Goal: Transaction & Acquisition: Download file/media

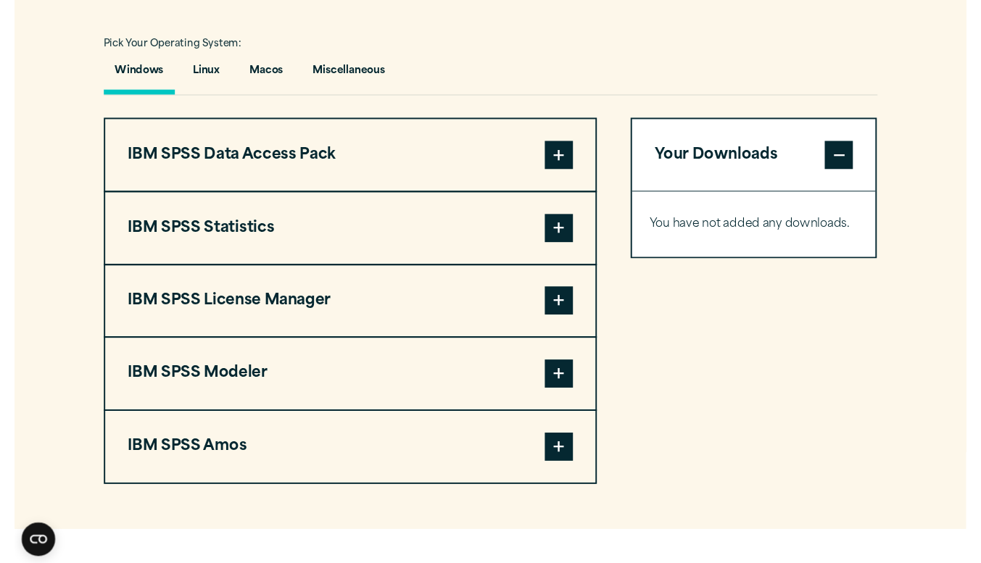
scroll to position [1053, 0]
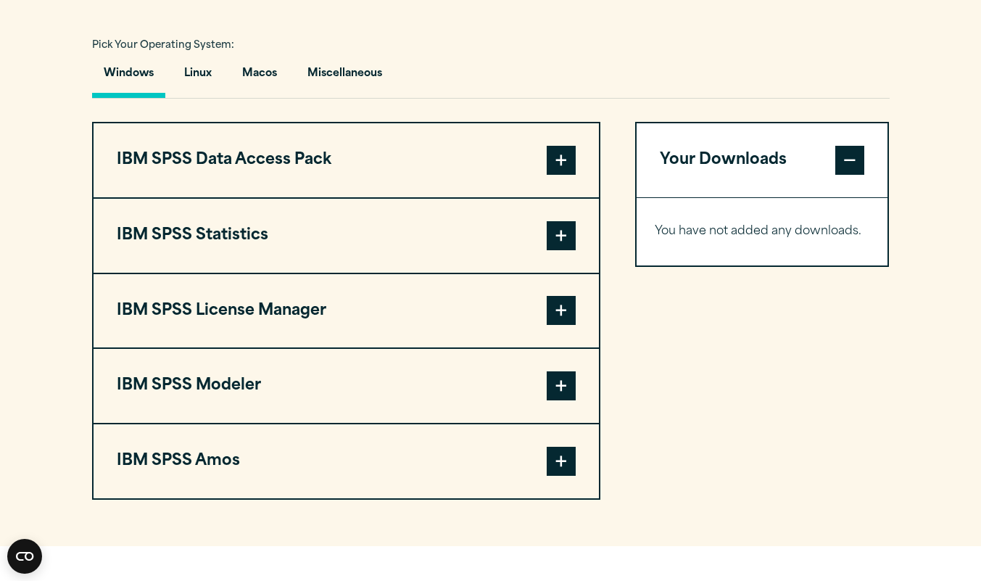
click at [571, 238] on span at bounding box center [561, 235] width 29 height 29
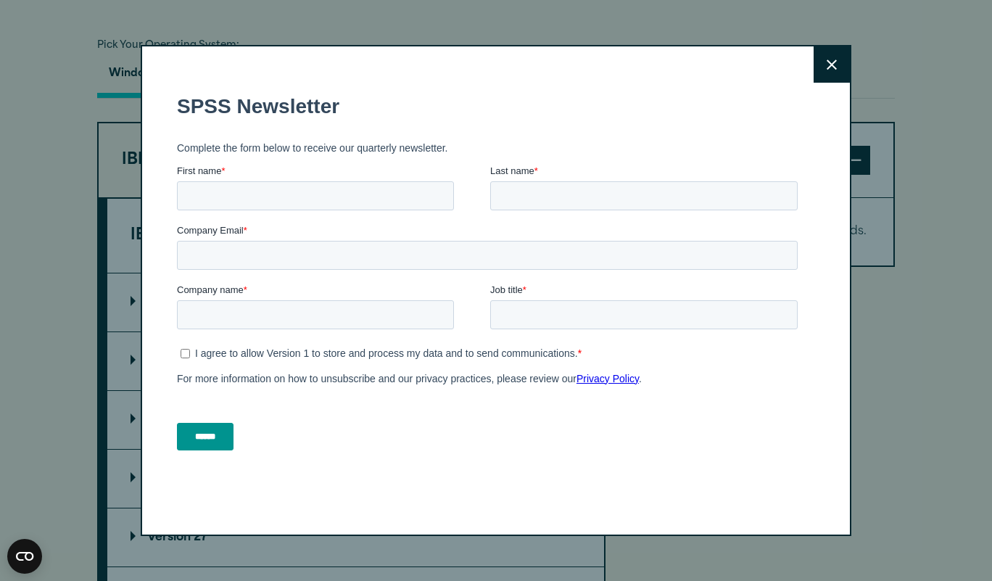
click at [845, 69] on button "Close" at bounding box center [831, 64] width 36 height 36
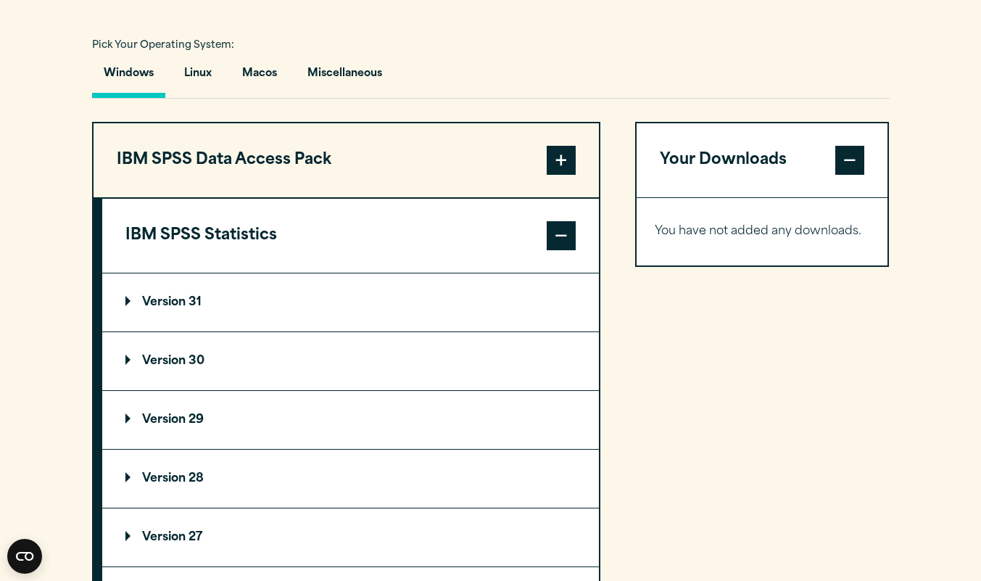
click at [325, 302] on summary "Version 31" at bounding box center [350, 302] width 497 height 58
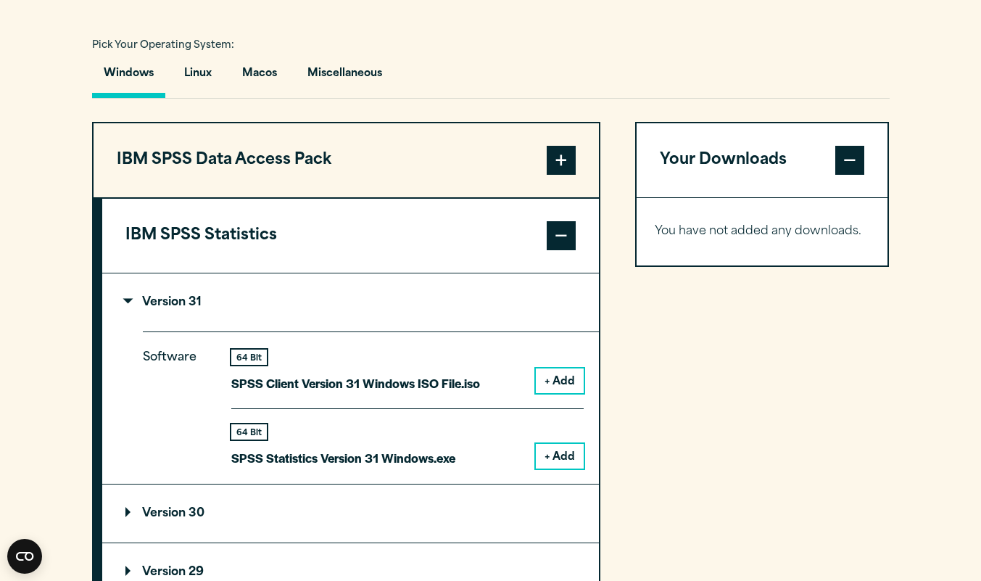
click at [560, 458] on button "+ Add" at bounding box center [560, 456] width 48 height 25
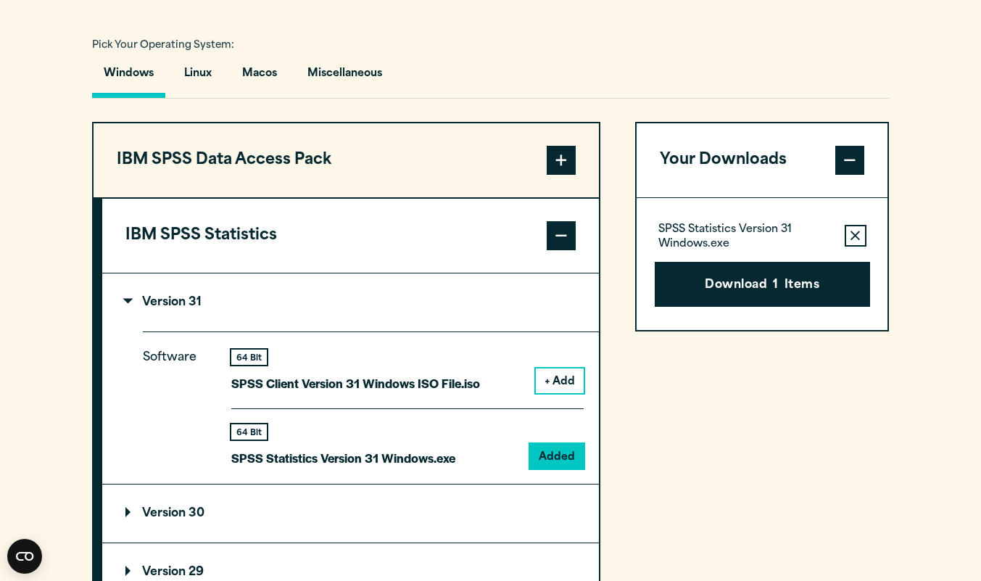
click at [796, 285] on button "Download 1 Items" at bounding box center [762, 284] width 215 height 45
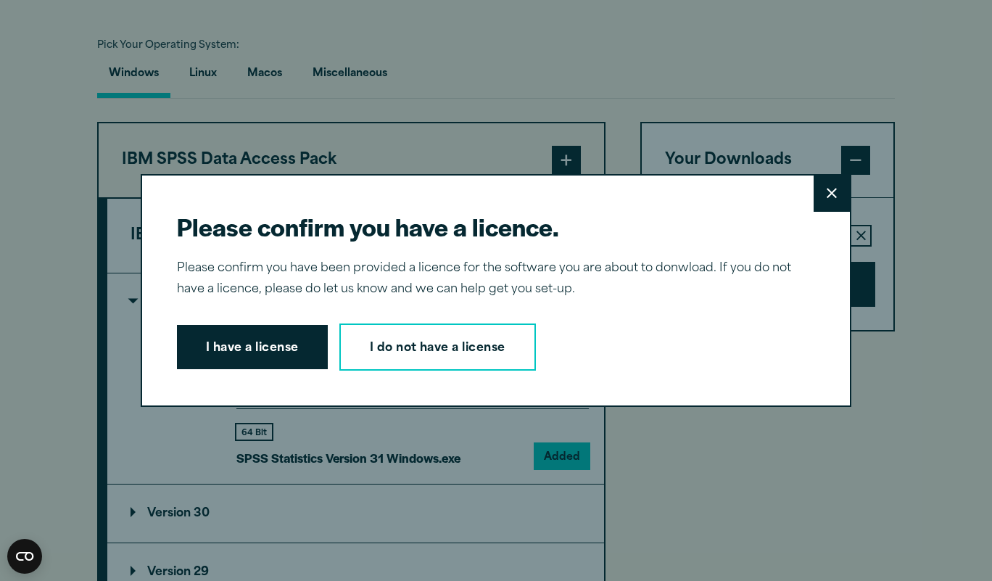
click at [278, 340] on button "I have a license" at bounding box center [252, 347] width 151 height 45
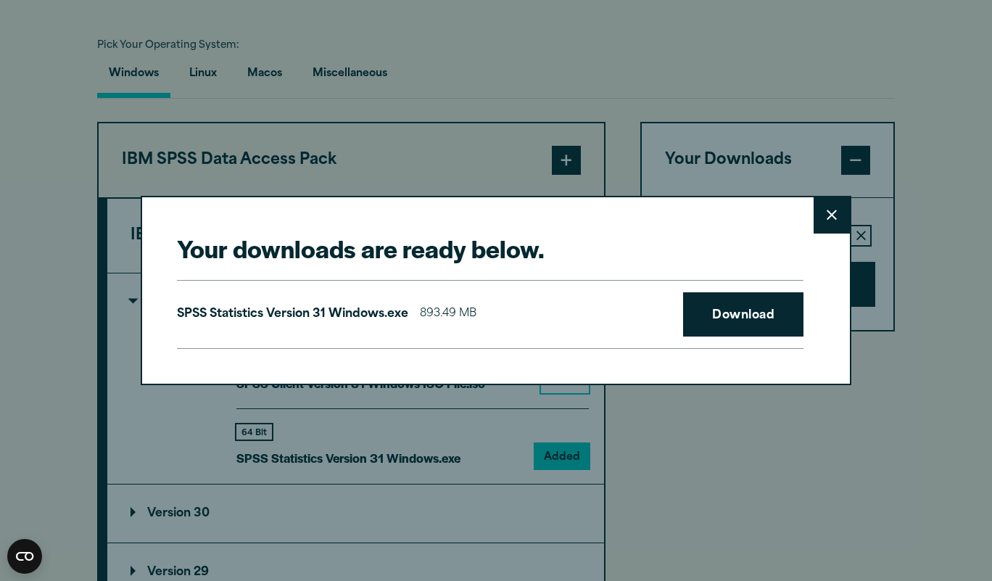
click at [749, 316] on link "Download" at bounding box center [743, 314] width 120 height 45
click at [767, 317] on link "Download" at bounding box center [743, 314] width 120 height 45
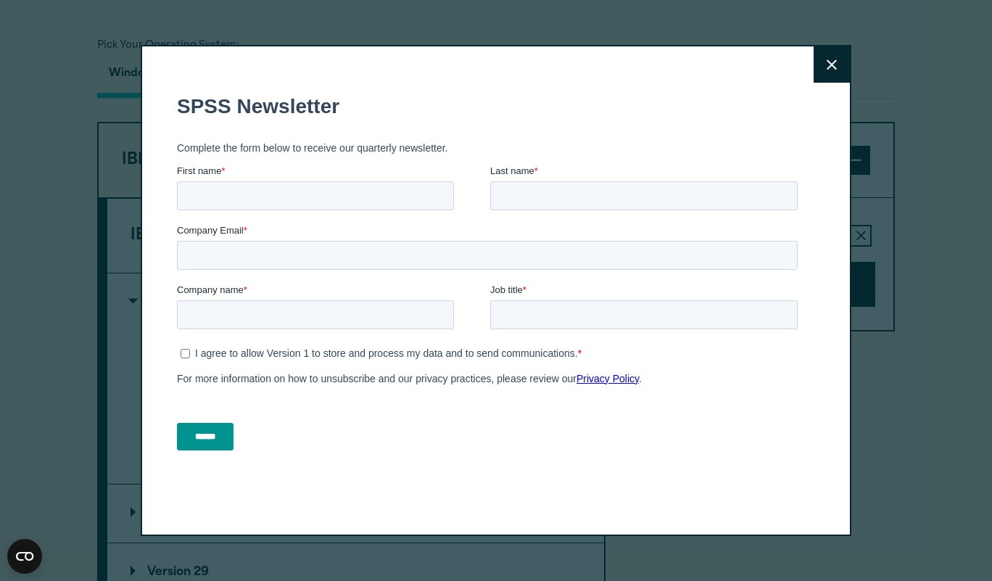
click at [839, 65] on button "Close" at bounding box center [831, 64] width 36 height 36
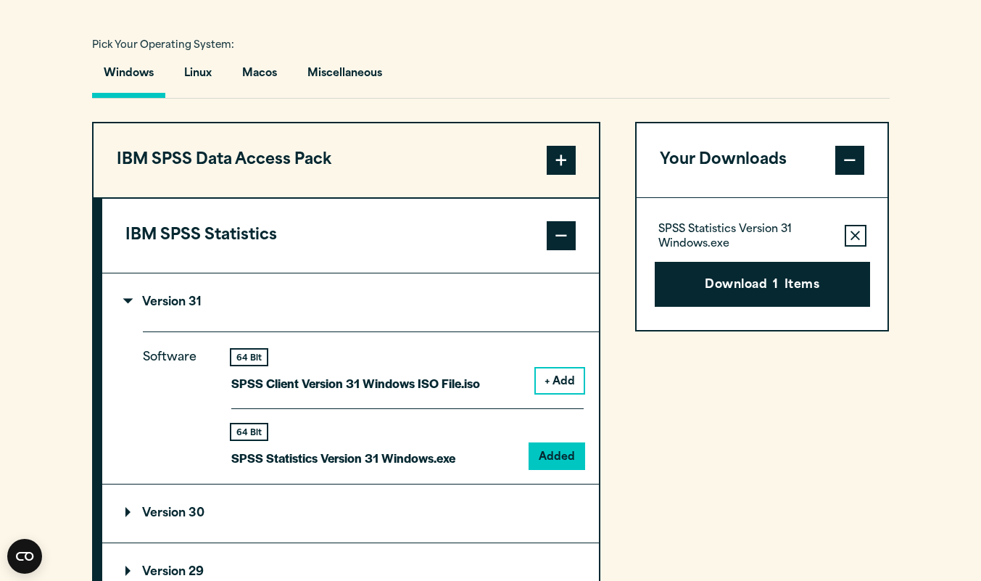
click at [752, 294] on button "Download 1 Items" at bounding box center [762, 284] width 215 height 45
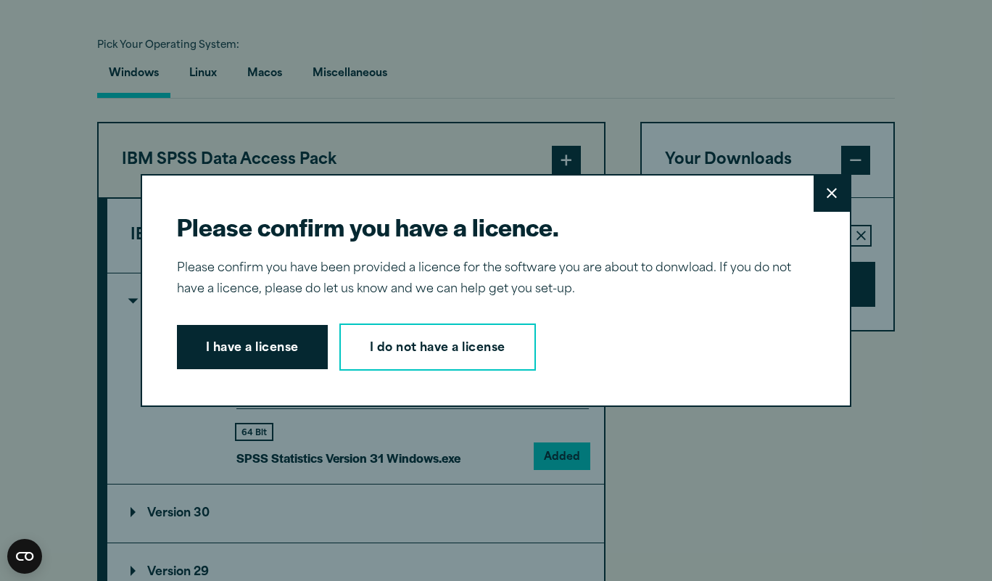
click at [272, 362] on button "I have a license" at bounding box center [252, 347] width 151 height 45
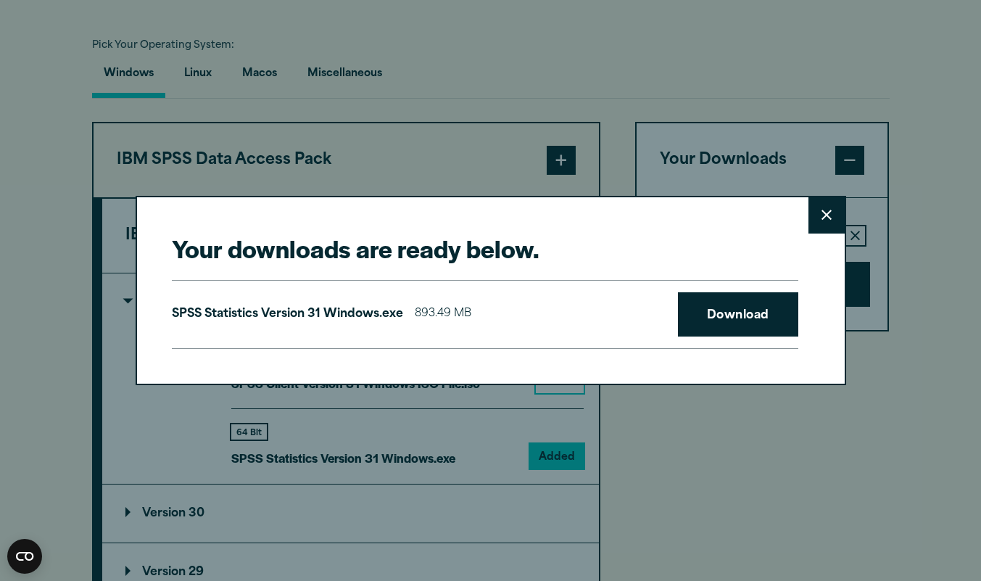
click at [747, 331] on link "Download" at bounding box center [738, 314] width 120 height 45
click at [907, 275] on div "Your downloads are ready below. Close SPSS Statistics Version 31 Windows.exe 89…" at bounding box center [490, 290] width 981 height 581
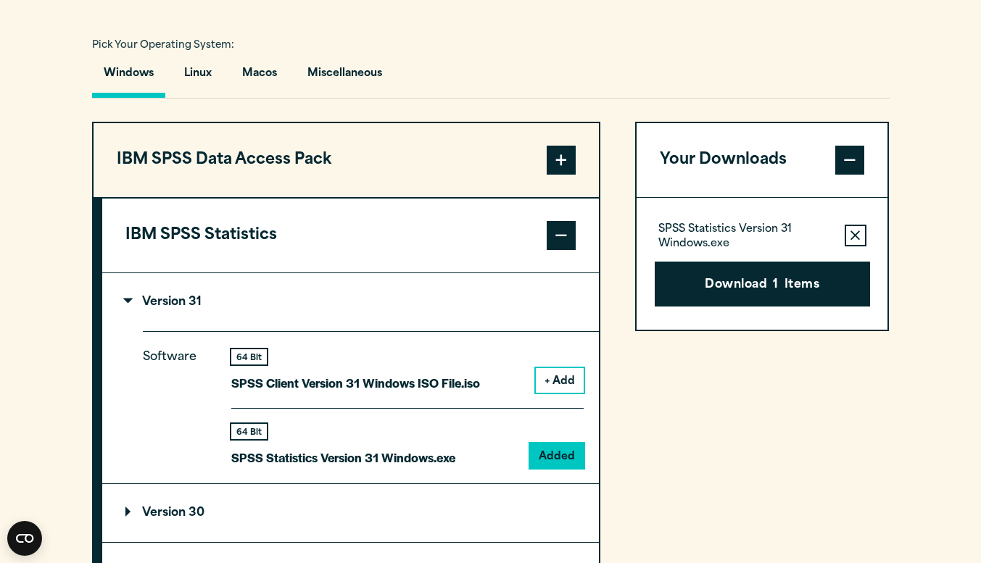
click at [5, 399] on section "Select your software downloads Use the table below to find and navigate to your…" at bounding box center [490, 451] width 981 height 1199
click at [564, 150] on span at bounding box center [561, 160] width 29 height 29
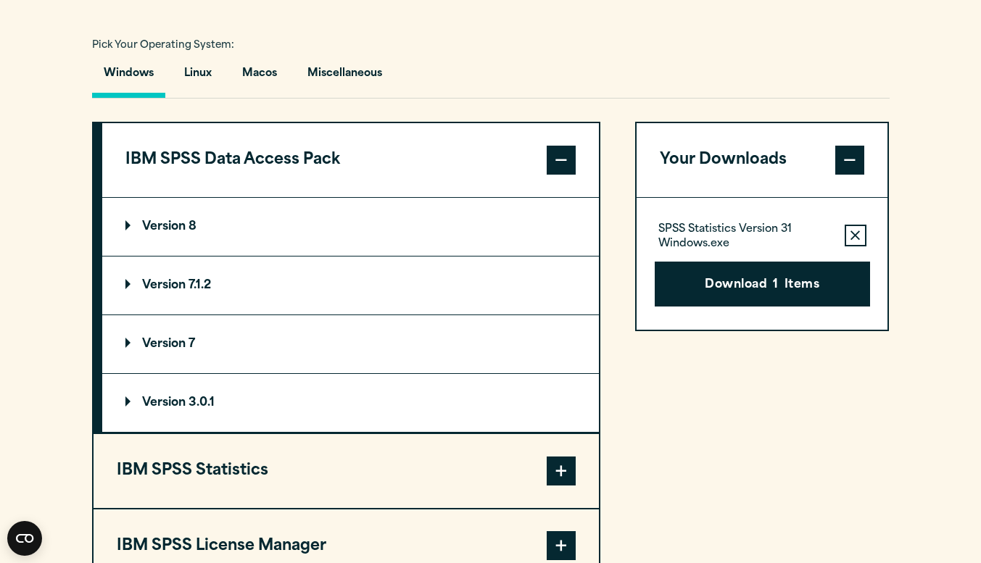
click at [536, 161] on button "IBM SPSS Data Access Pack" at bounding box center [350, 160] width 497 height 74
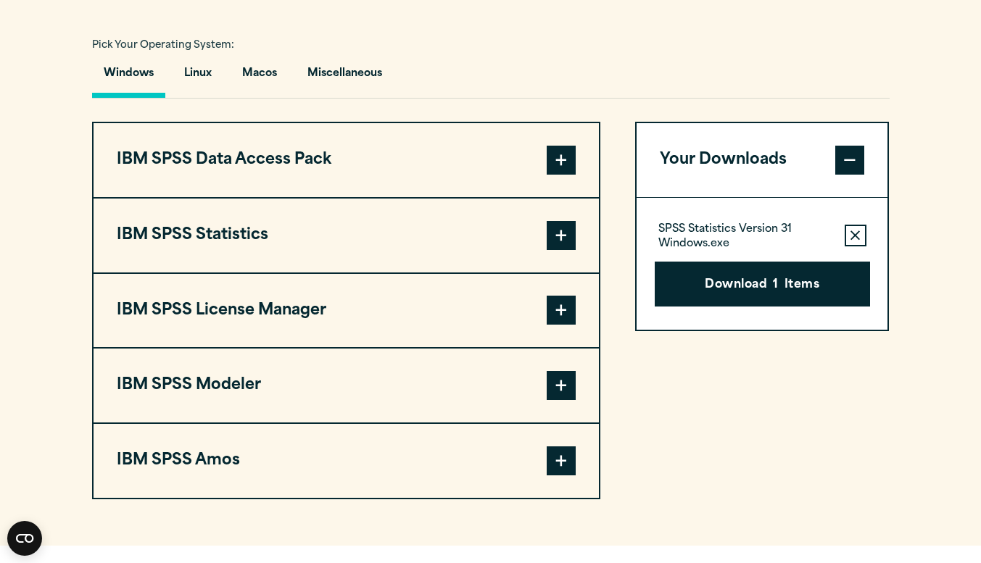
click at [535, 246] on button "IBM SPSS Statistics" at bounding box center [346, 236] width 505 height 74
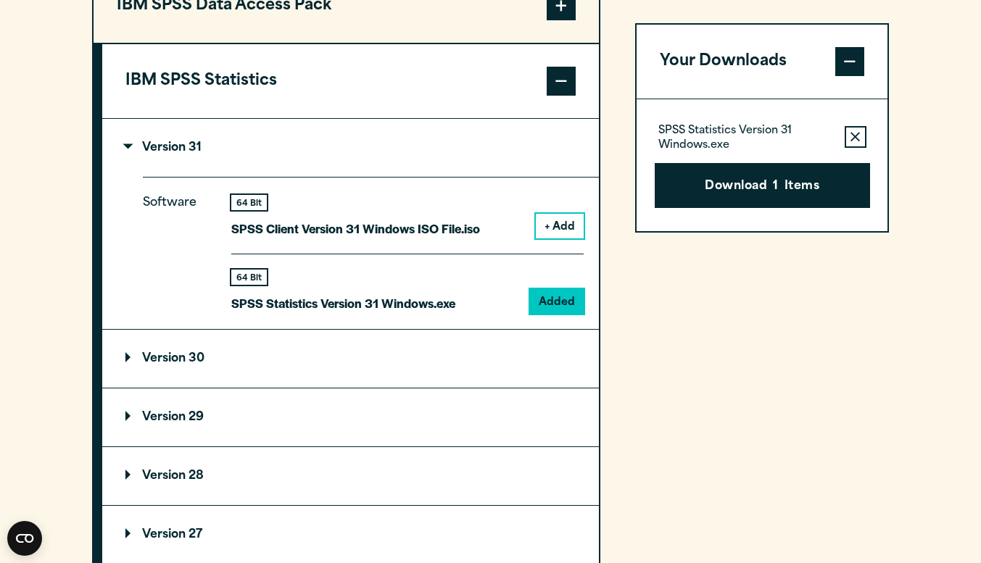
scroll to position [1227, 0]
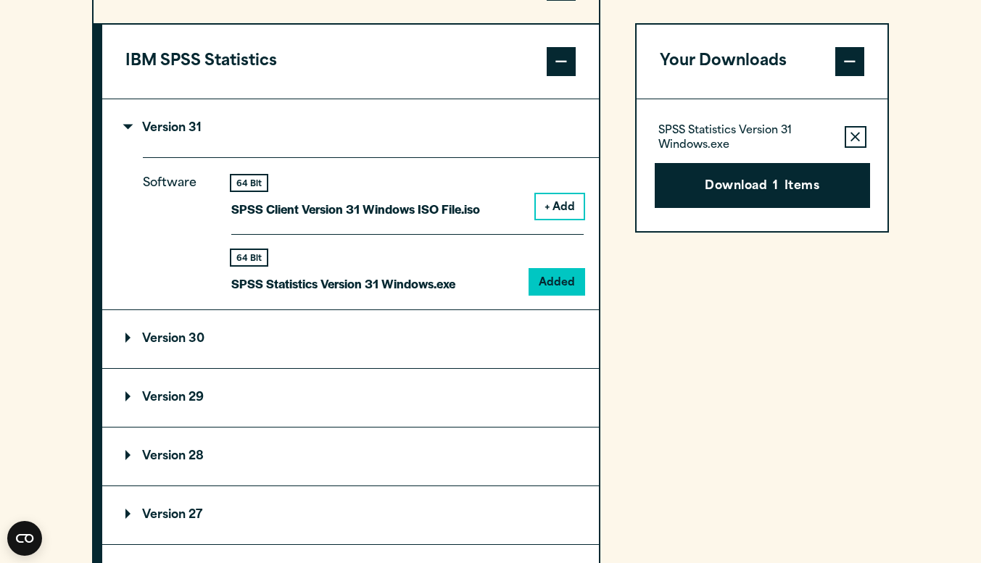
click at [405, 328] on summary "Version 30" at bounding box center [350, 339] width 497 height 58
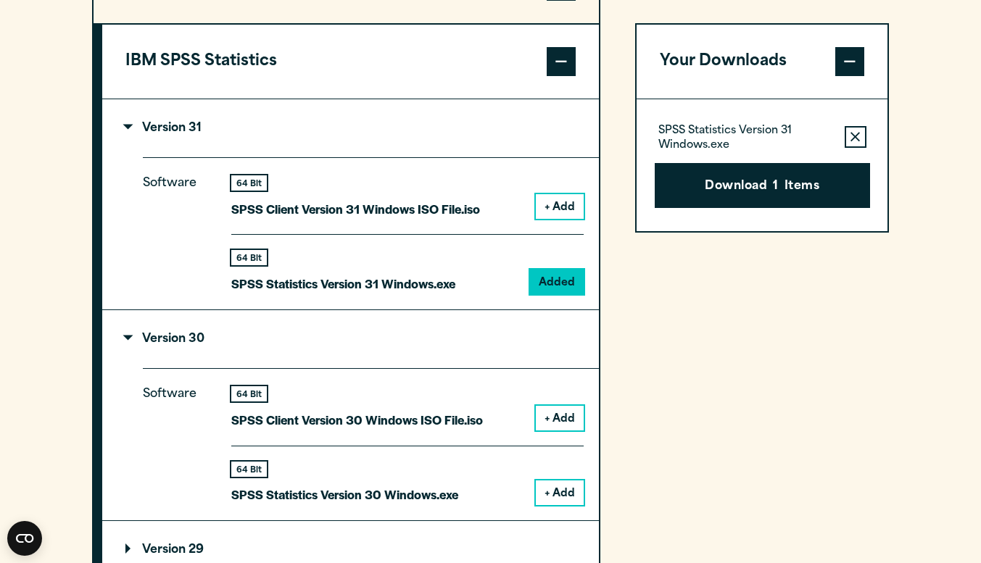
click at [515, 59] on button "IBM SPSS Statistics" at bounding box center [350, 62] width 497 height 74
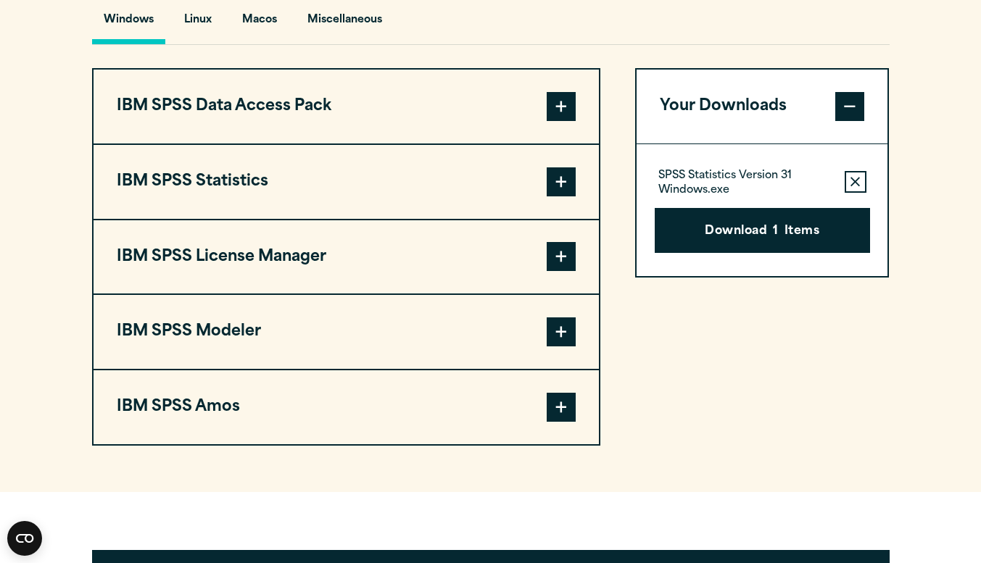
scroll to position [1106, 0]
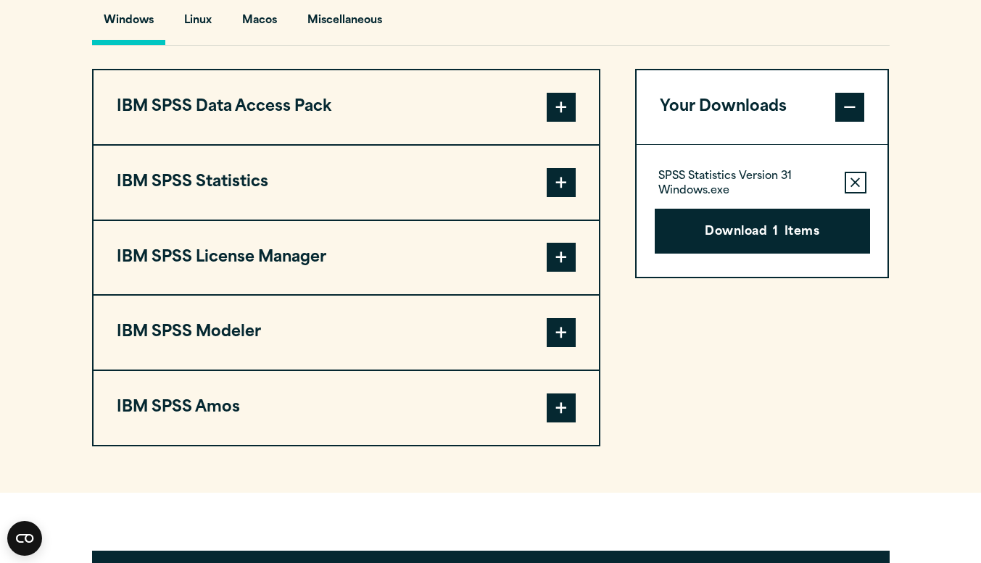
click at [470, 110] on button "IBM SPSS Data Access Pack" at bounding box center [346, 107] width 505 height 74
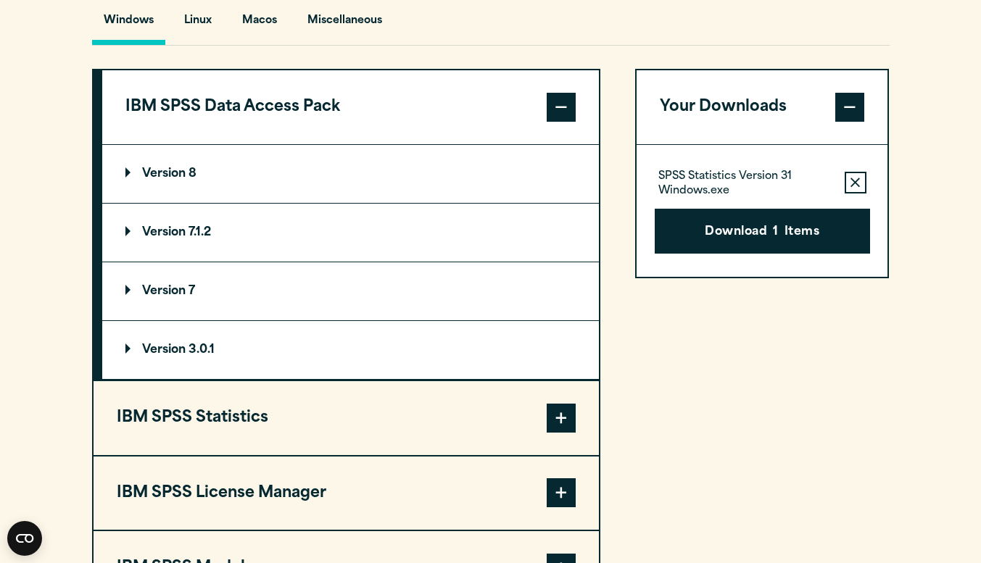
click at [489, 117] on button "IBM SPSS Data Access Pack" at bounding box center [350, 107] width 497 height 74
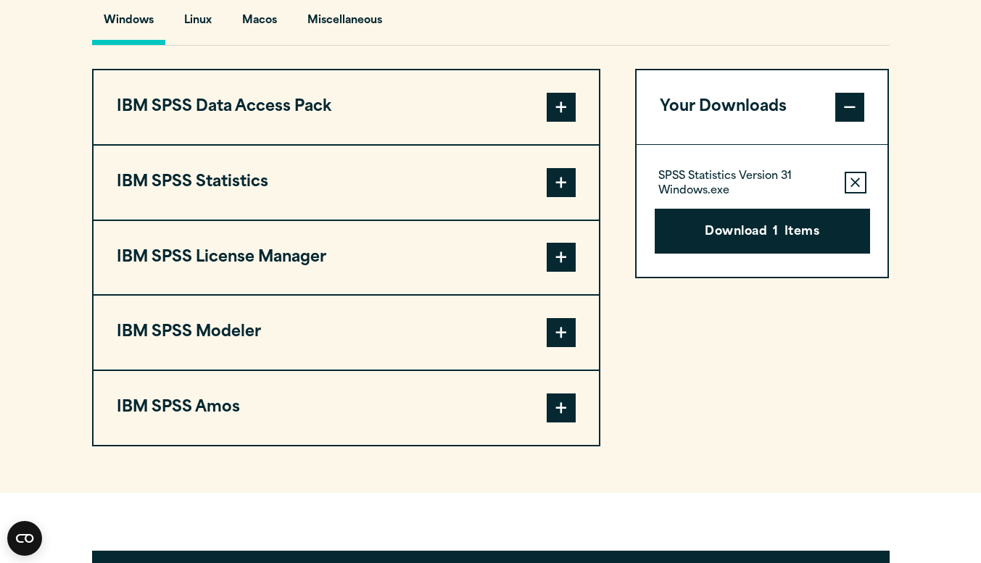
click at [489, 259] on button "IBM SPSS License Manager" at bounding box center [346, 258] width 505 height 74
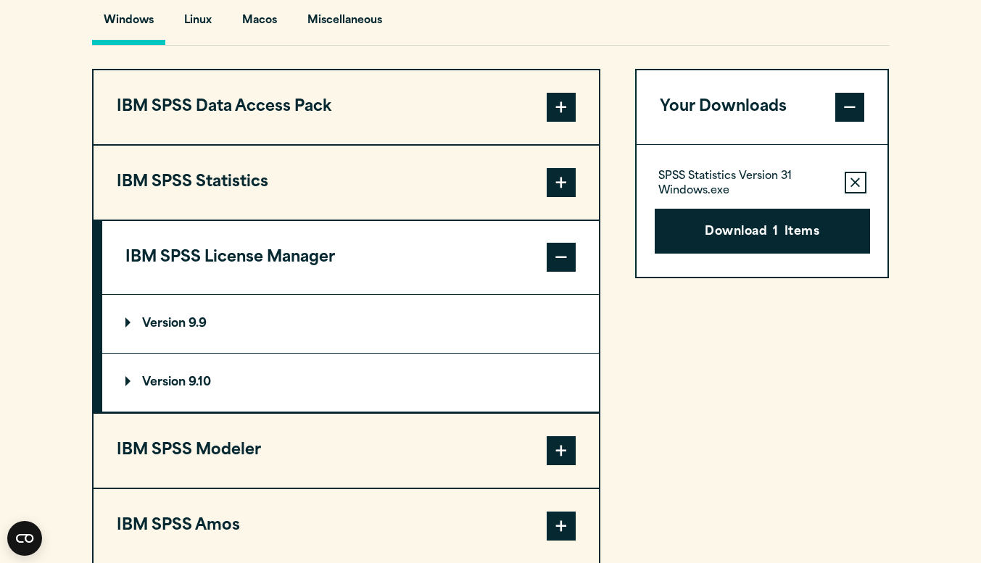
drag, startPoint x: 497, startPoint y: 248, endPoint x: 404, endPoint y: 452, distance: 224.1
click at [404, 452] on button "IBM SPSS Modeler" at bounding box center [346, 451] width 505 height 74
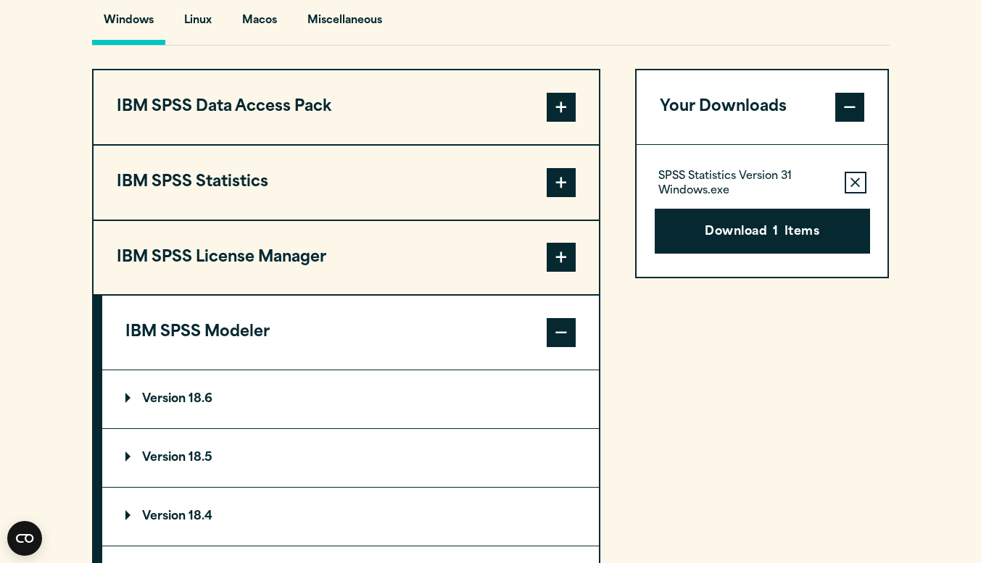
click at [503, 188] on button "IBM SPSS Statistics" at bounding box center [346, 183] width 505 height 74
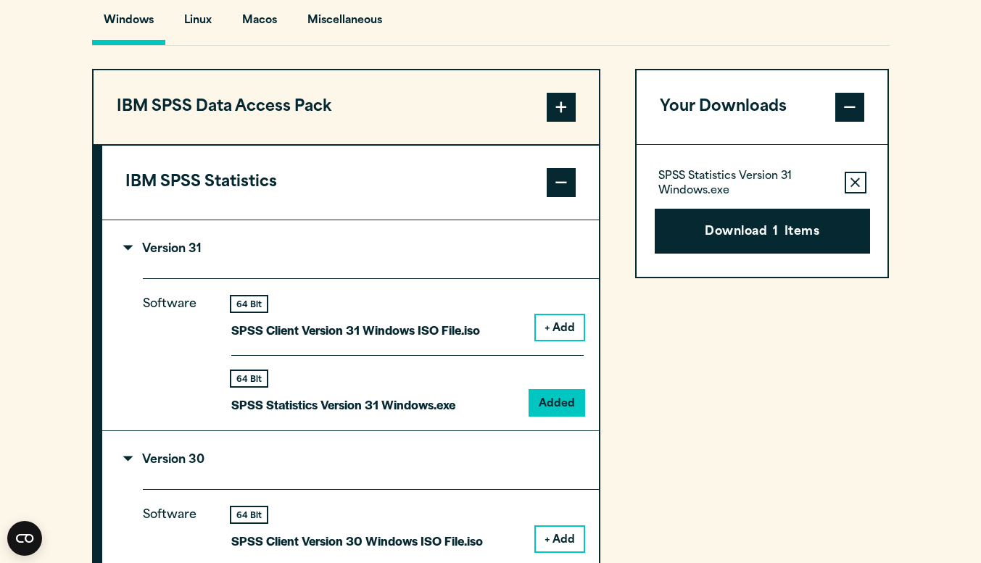
click at [245, 433] on summary "Version 30" at bounding box center [350, 460] width 497 height 58
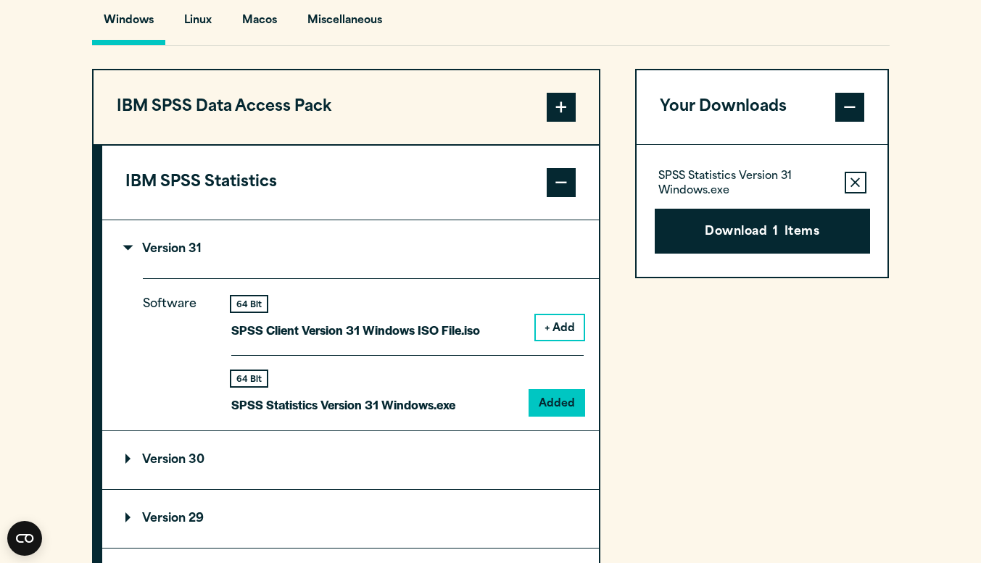
click at [750, 285] on div "Your Downloads SPSS Statistics Version 31 Windows.exe Remove this item from you…" at bounding box center [762, 510] width 254 height 883
drag, startPoint x: 753, startPoint y: 235, endPoint x: 715, endPoint y: 307, distance: 82.0
click at [715, 307] on div "Your Downloads SPSS Statistics Version 31 Windows.exe Remove this item from you…" at bounding box center [762, 510] width 254 height 883
click at [694, 524] on div "Your Downloads SPSS Statistics Version 31 Windows.exe Remove this item from you…" at bounding box center [762, 510] width 254 height 883
